Goal: Task Accomplishment & Management: Complete application form

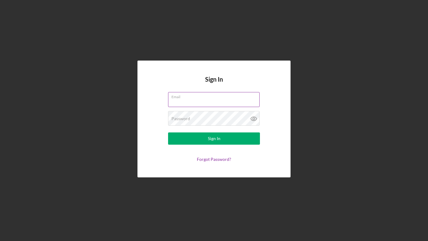
type input "[PERSON_NAME][EMAIL_ADDRESS][DOMAIN_NAME]"
click at [227, 102] on input "[PERSON_NAME][EMAIL_ADDRESS][DOMAIN_NAME]" at bounding box center [214, 99] width 92 height 15
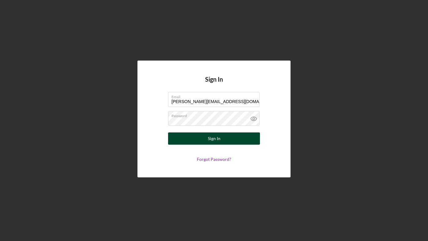
click at [190, 142] on button "Sign In" at bounding box center [214, 139] width 92 height 12
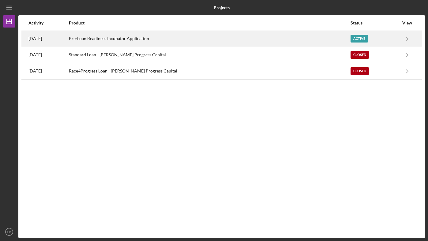
click at [187, 37] on div "Pre-Loan Readiness Incubator Application" at bounding box center [209, 38] width 281 height 15
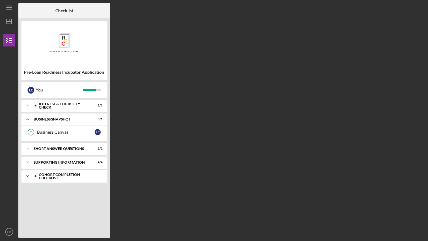
click at [27, 177] on icon "Icon/Expander" at bounding box center [27, 176] width 12 height 12
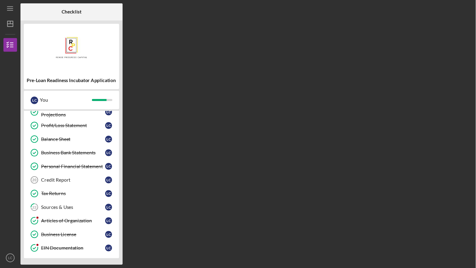
scroll to position [175, 0]
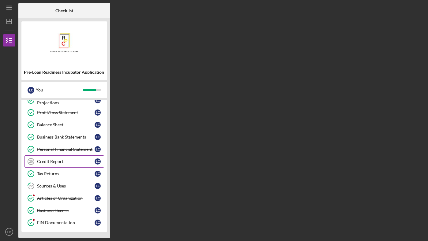
click at [46, 163] on div "Credit Report" at bounding box center [66, 161] width 58 height 5
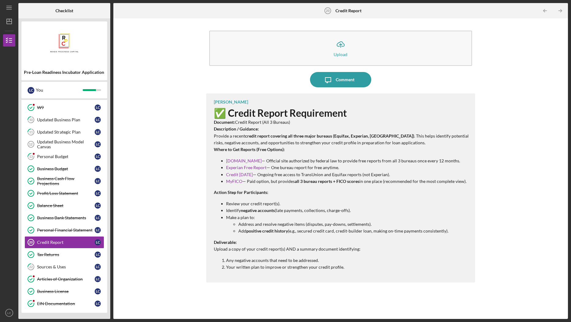
scroll to position [90, 0]
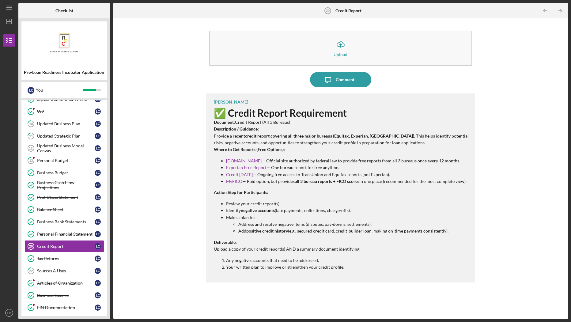
click at [310, 161] on p "[DOMAIN_NAME] — Official site authorized by federal law to provide free reports…" at bounding box center [347, 161] width 243 height 7
